Goal: Task Accomplishment & Management: Use online tool/utility

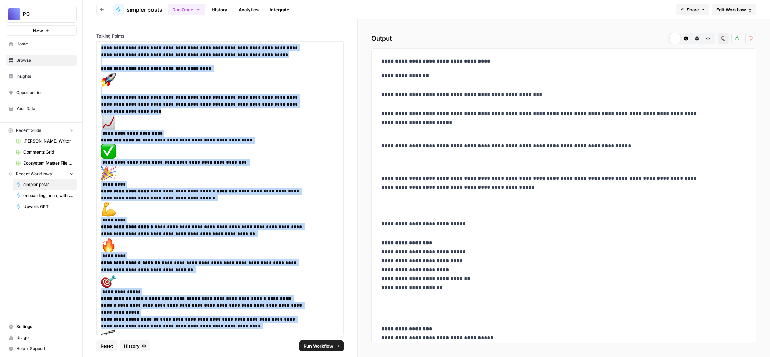
scroll to position [481, 0]
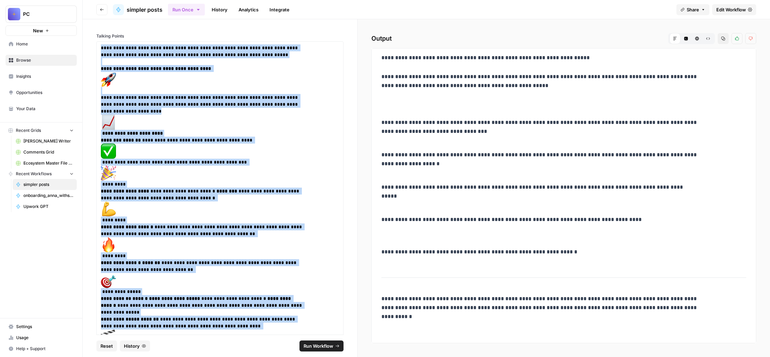
click at [74, 155] on span "Comments Grid" at bounding box center [48, 152] width 50 height 6
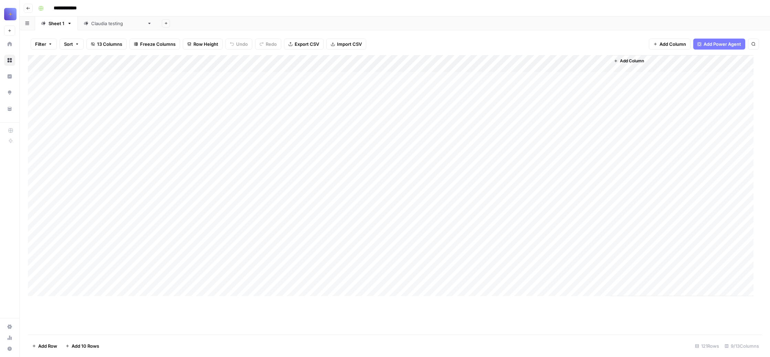
click at [164, 89] on div "Add Column" at bounding box center [391, 175] width 726 height 241
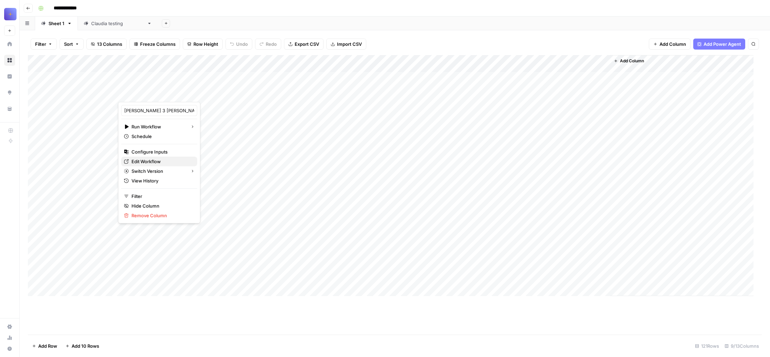
click at [155, 165] on span "Edit Workflow" at bounding box center [162, 161] width 60 height 7
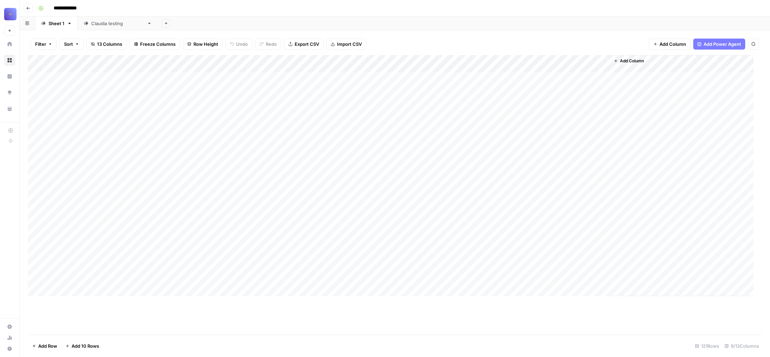
click at [289, 91] on div "Add Column" at bounding box center [391, 175] width 726 height 241
click at [297, 165] on span "Edit Workflow" at bounding box center [286, 161] width 60 height 7
click at [410, 91] on div "Add Column" at bounding box center [391, 175] width 726 height 241
click at [418, 165] on span "Edit Workflow" at bounding box center [410, 161] width 60 height 7
click at [607, 92] on div "Add Column" at bounding box center [391, 175] width 726 height 241
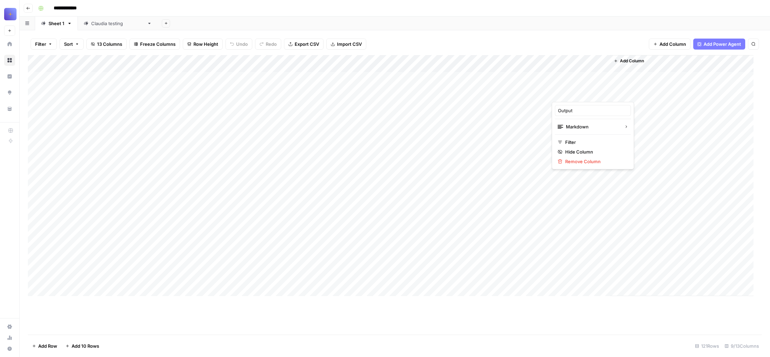
click at [562, 51] on div "Filter Sort 13 Columns Freeze Columns Row Height Undo Redo Export CSV Import CS…" at bounding box center [395, 44] width 734 height 22
click at [537, 90] on div "Add Column" at bounding box center [391, 175] width 726 height 241
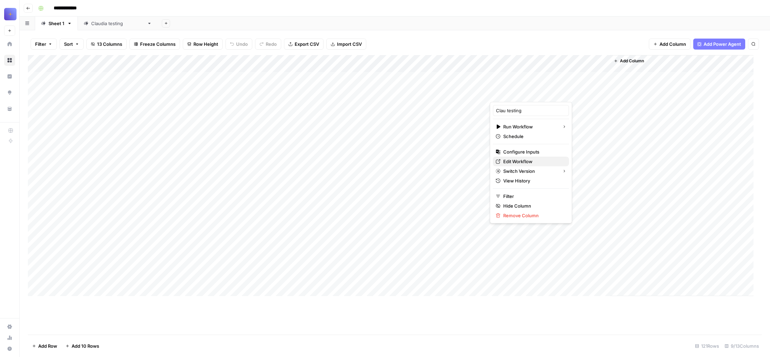
click at [539, 165] on span "Edit Workflow" at bounding box center [533, 161] width 60 height 7
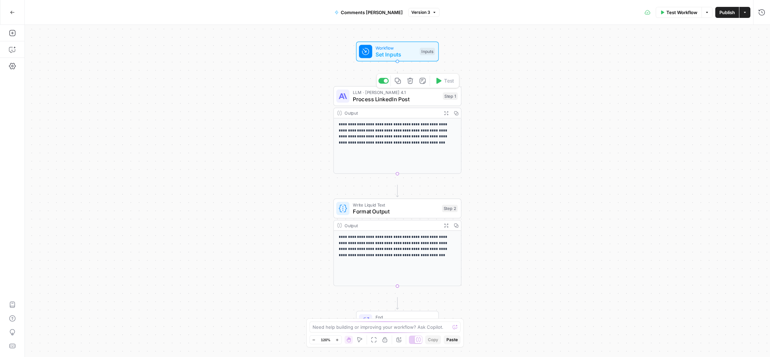
click at [383, 96] on span "LLM · Claude Opus 4.1" at bounding box center [396, 92] width 87 height 7
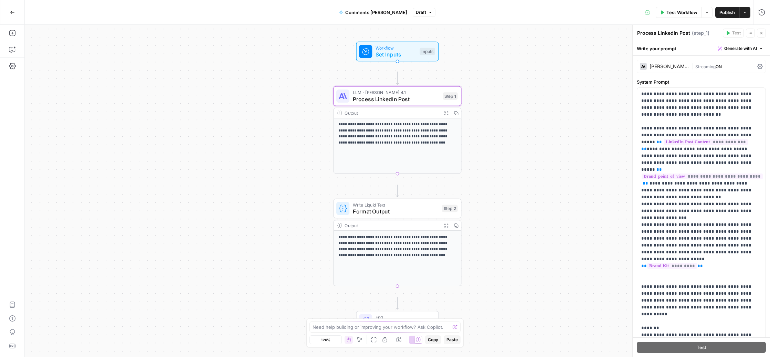
click at [688, 70] on div "Claude Opus 4.1" at bounding box center [664, 66] width 49 height 7
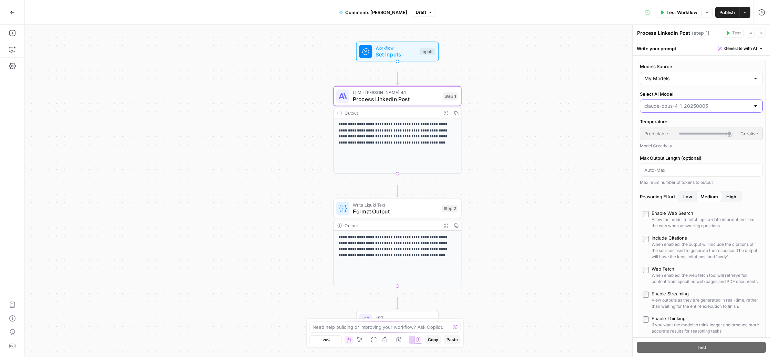
click at [692, 110] on input "Select AI Model" at bounding box center [698, 106] width 106 height 7
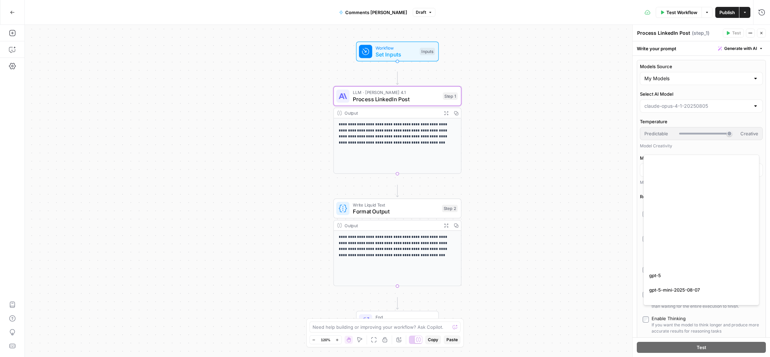
scroll to position [1186, 0]
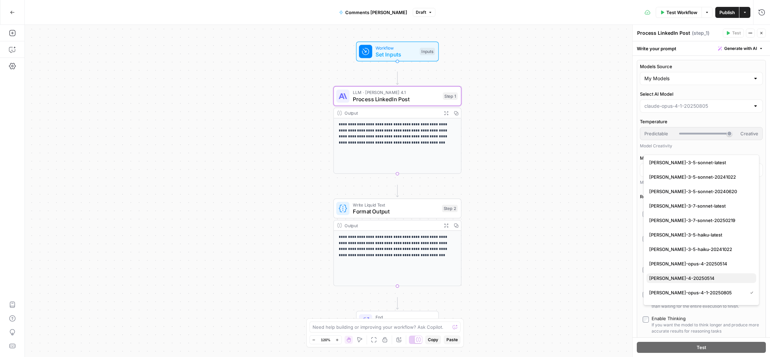
click at [695, 282] on span "claude-sonnet-4-20250514" at bounding box center [700, 278] width 102 height 7
type input "claude-sonnet-4-20250514"
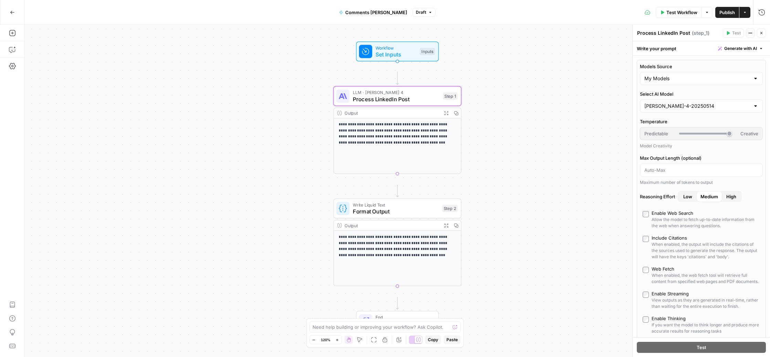
click at [720, 12] on span "Publish" at bounding box center [727, 12] width 15 height 7
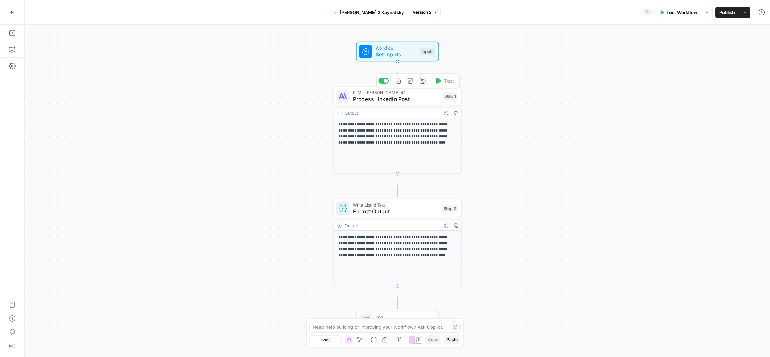
click at [386, 102] on span "Process LinkedIn Post" at bounding box center [396, 99] width 87 height 8
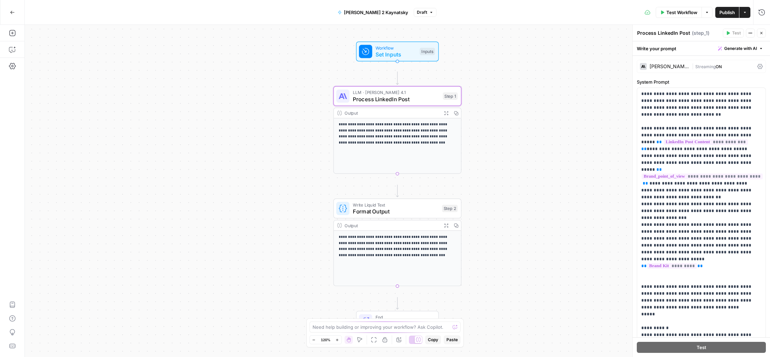
click at [690, 73] on div "Claude Opus 4.1 | Streaming ON" at bounding box center [701, 66] width 129 height 13
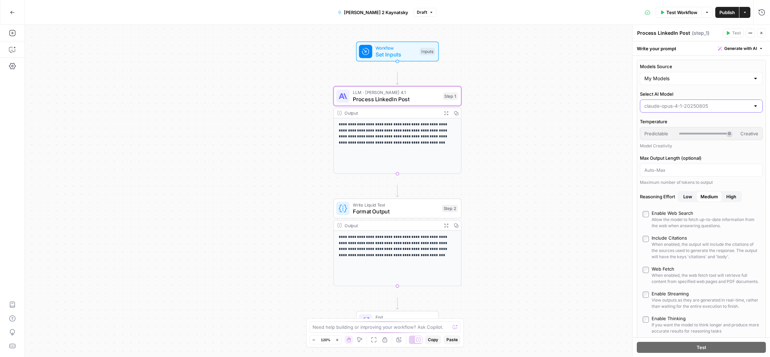
click at [704, 110] on input "Select AI Model" at bounding box center [698, 106] width 106 height 7
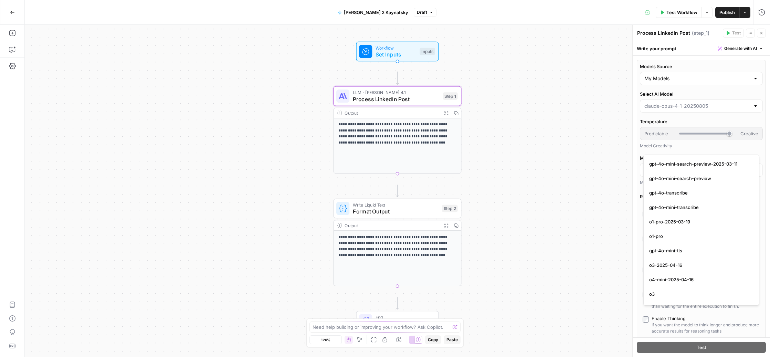
scroll to position [1186, 0]
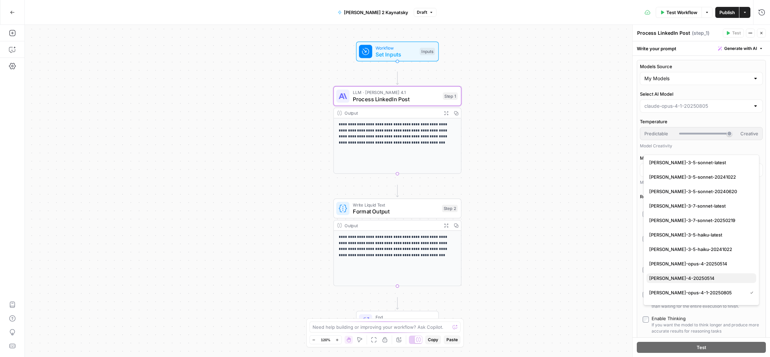
click at [694, 280] on span "claude-sonnet-4-20250514" at bounding box center [700, 278] width 102 height 7
type input "claude-sonnet-4-20250514"
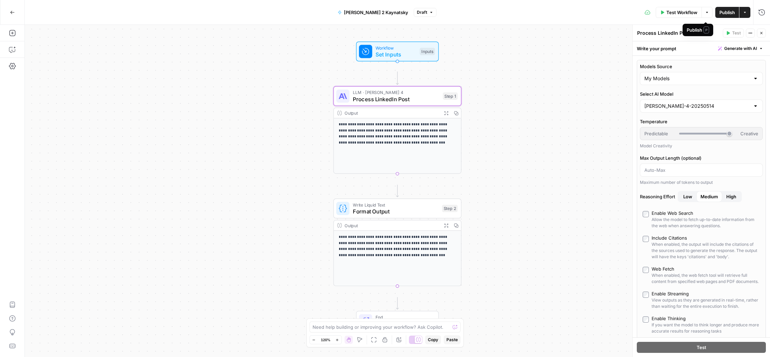
click at [720, 11] on span "Publish" at bounding box center [727, 12] width 15 height 7
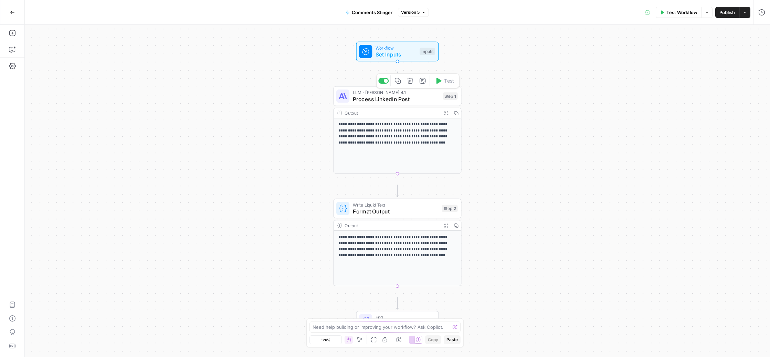
click at [388, 106] on div "LLM · Claude Opus 4.1 Process LinkedIn Post Step 1 Copy step Delete step Add No…" at bounding box center [398, 96] width 128 height 20
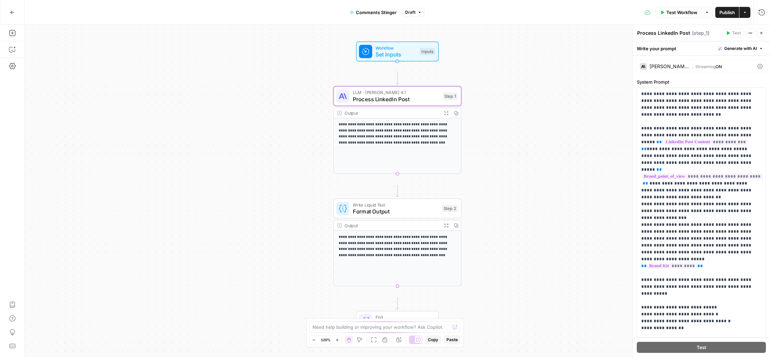
click at [701, 69] on span "Streaming" at bounding box center [706, 66] width 20 height 5
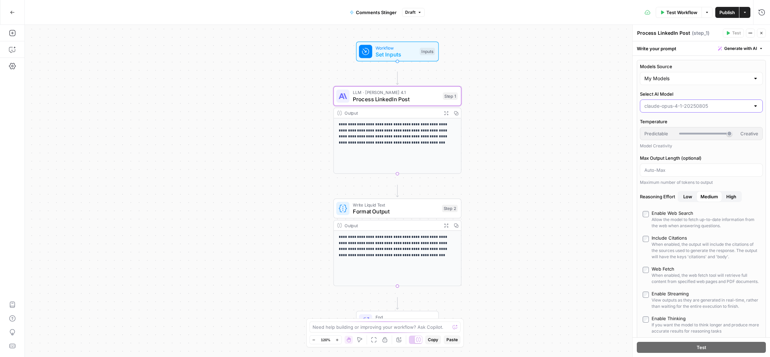
click at [703, 110] on input "Select AI Model" at bounding box center [698, 106] width 106 height 7
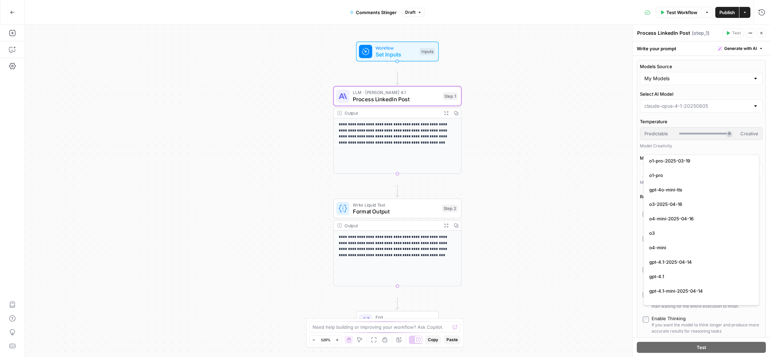
scroll to position [1186, 0]
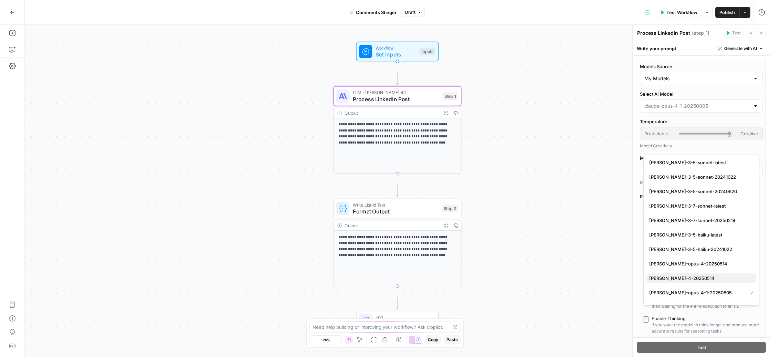
click at [688, 281] on span "claude-sonnet-4-20250514" at bounding box center [700, 278] width 102 height 7
type input "claude-sonnet-4-20250514"
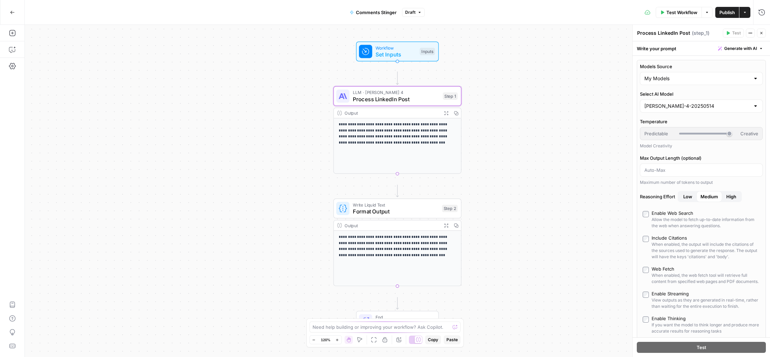
click at [720, 12] on span "Publish" at bounding box center [727, 12] width 15 height 7
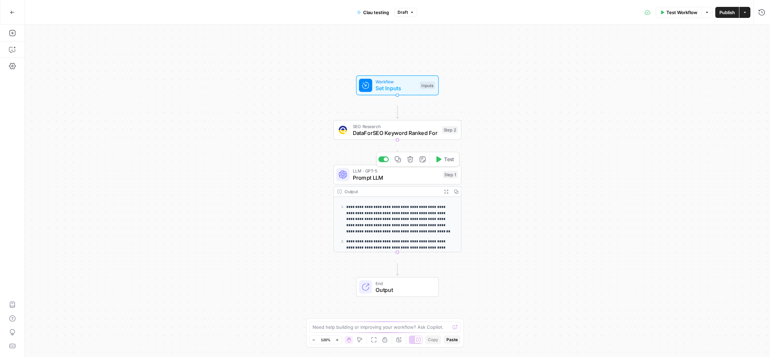
click at [391, 180] on span "Prompt LLM" at bounding box center [396, 178] width 87 height 8
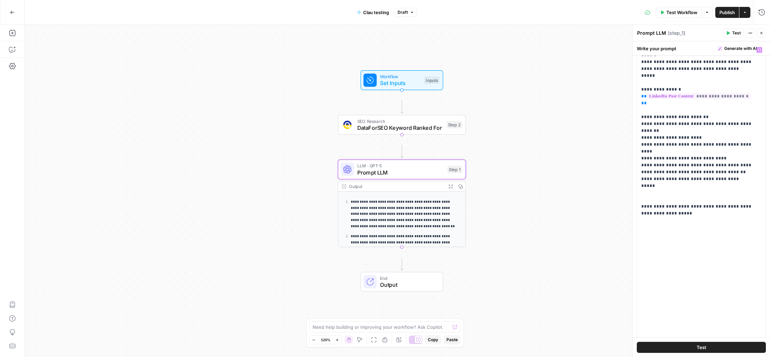
scroll to position [47, 0]
